Goal: Task Accomplishment & Management: Manage account settings

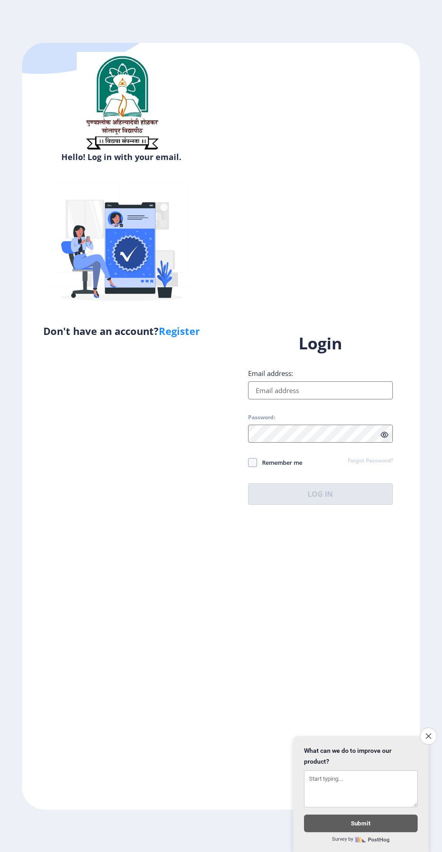
click at [351, 400] on input "Email address:" at bounding box center [320, 391] width 145 height 18
type input "[EMAIL_ADDRESS][DOMAIN_NAME]"
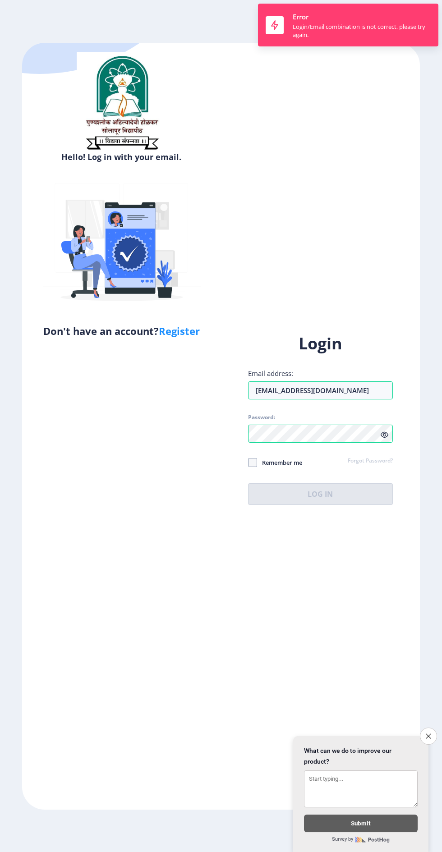
click at [252, 491] on div "Login Email address: [EMAIL_ADDRESS][DOMAIN_NAME] Password: Remember me Forgot …" at bounding box center [320, 419] width 145 height 172
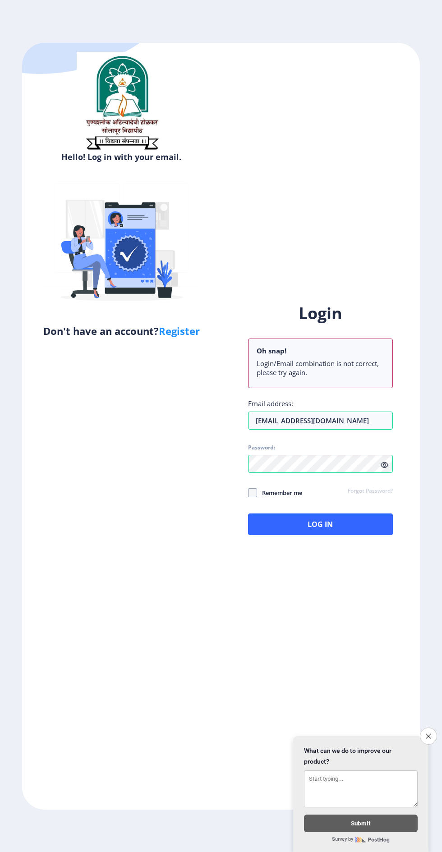
click at [254, 497] on span at bounding box center [252, 492] width 9 height 9
click at [249, 493] on input "Remember me" at bounding box center [248, 492] width 0 height 0
checkbox input "true"
click at [387, 469] on span at bounding box center [385, 464] width 8 height 9
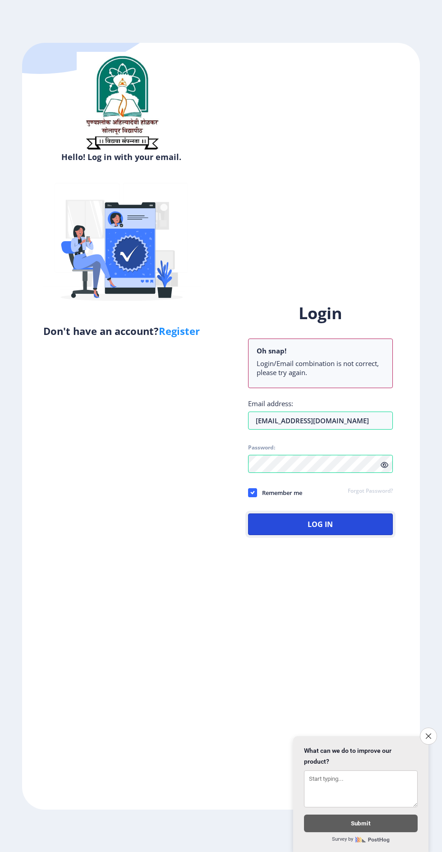
click at [350, 535] on button "Log In" at bounding box center [320, 525] width 145 height 22
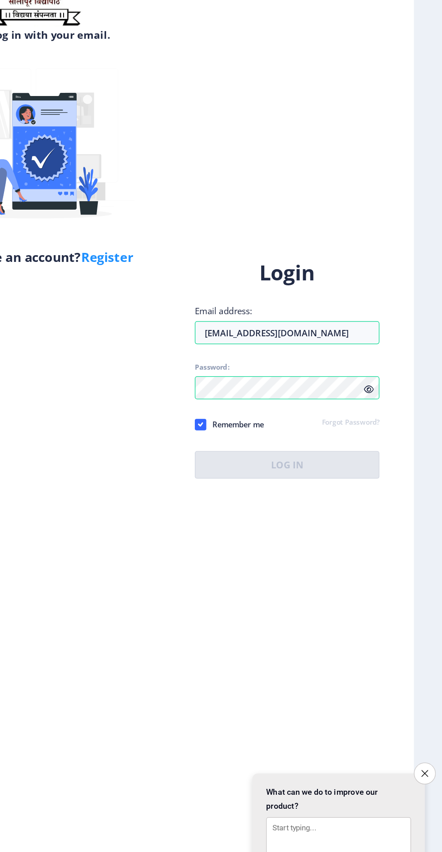
scroll to position [3, 0]
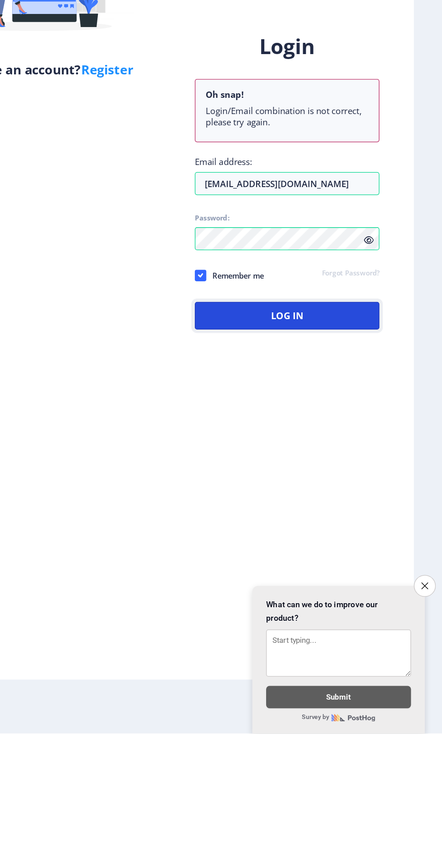
click at [363, 535] on button "Log In" at bounding box center [320, 525] width 145 height 22
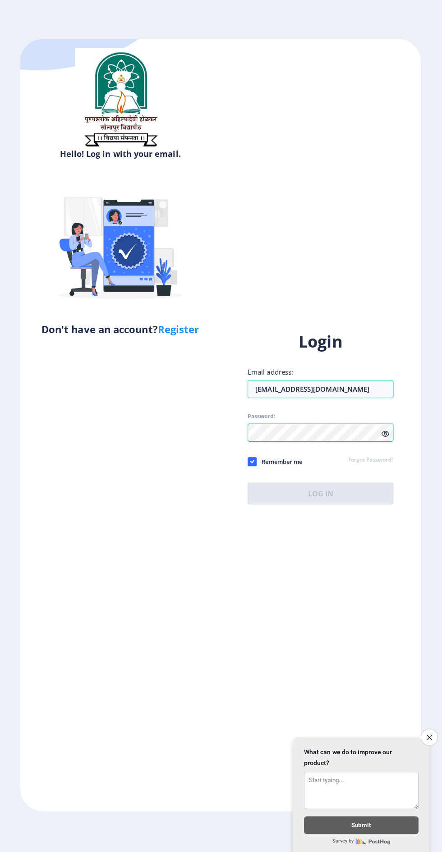
scroll to position [2, 0]
